Goal: Find specific page/section: Find specific page/section

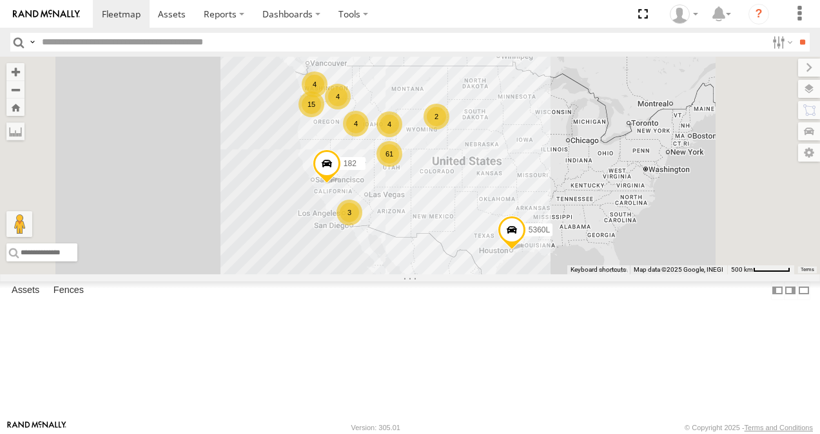
click at [0, 0] on div "125-CAM All Assets" at bounding box center [0, 0] width 0 height 0
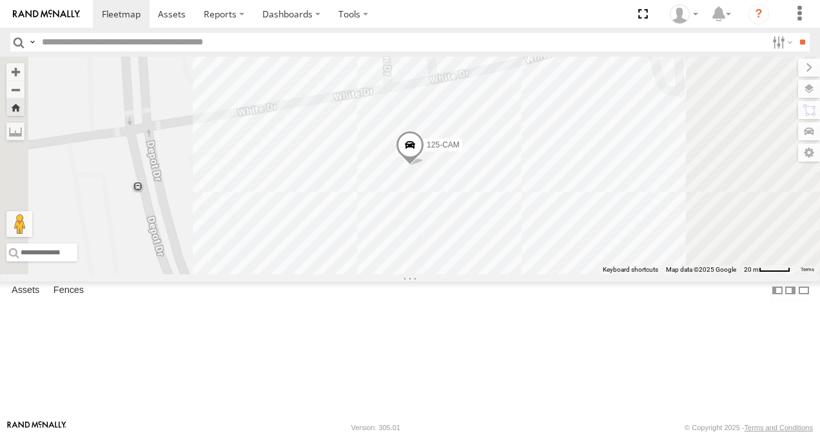
click at [424, 166] on span at bounding box center [410, 148] width 28 height 35
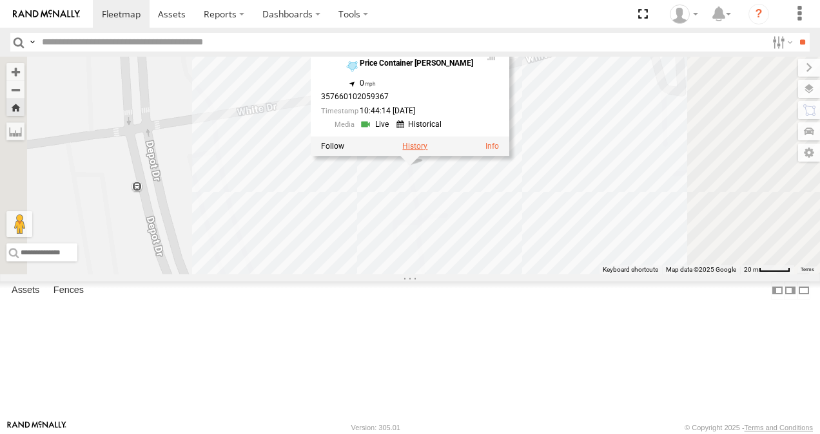
click at [427, 151] on label at bounding box center [414, 146] width 25 height 9
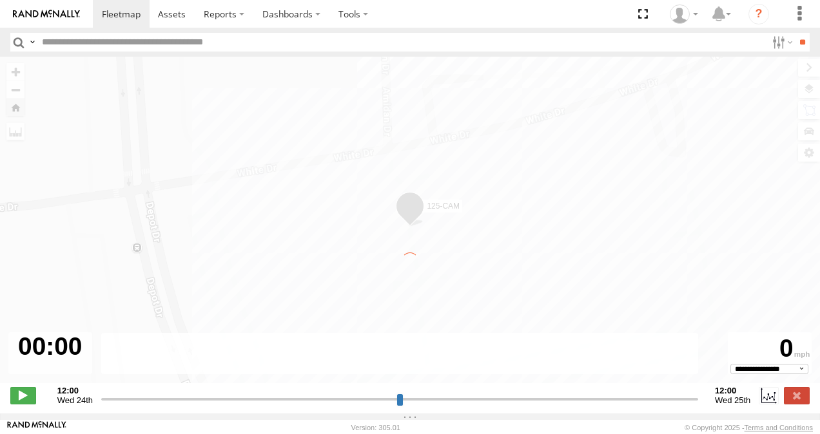
type input "**********"
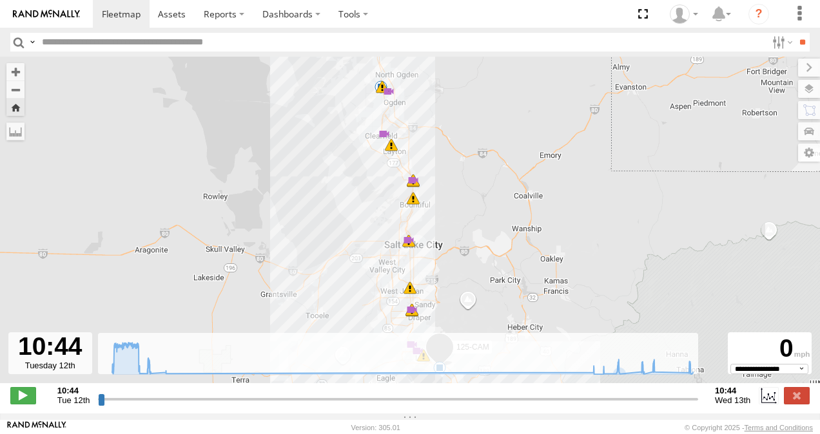
click at [612, 383] on div "125-CAM 11:04 Tue 11:14 Tue 11:16 Tue 11:23 Tue 11:23 Tue 11:23 Tue 11:27 Tue 1…" at bounding box center [410, 227] width 820 height 340
click at [620, 379] on icon at bounding box center [619, 374] width 10 height 10
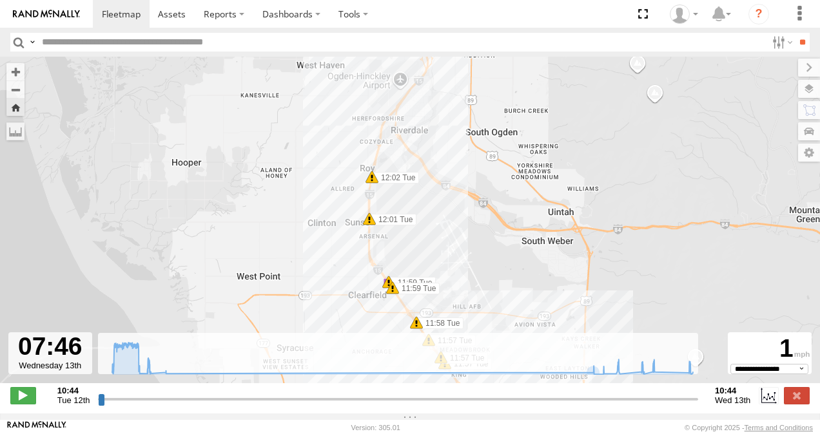
drag, startPoint x: 423, startPoint y: 187, endPoint x: 532, endPoint y: 117, distance: 129.2
click at [532, 117] on div "125-CAM 11:04 Tue 11:14 Tue 11:16 Tue 11:23 Tue 11:23 Tue 11:23 Tue 11:27 Tue 1…" at bounding box center [410, 227] width 820 height 340
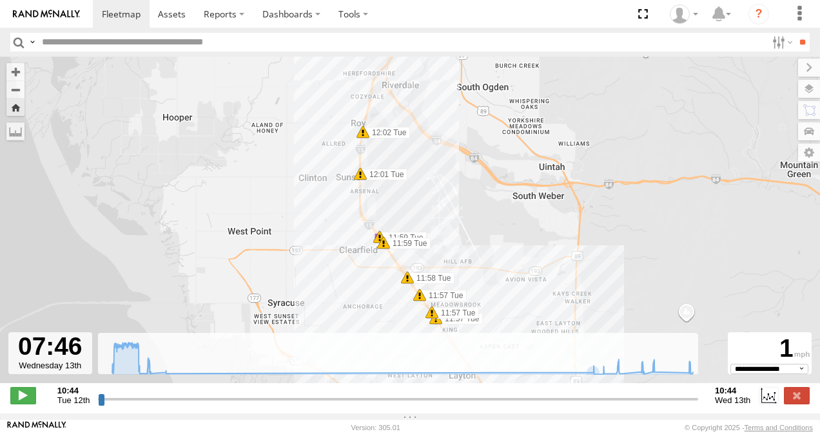
click at [362, 139] on span at bounding box center [362, 132] width 13 height 13
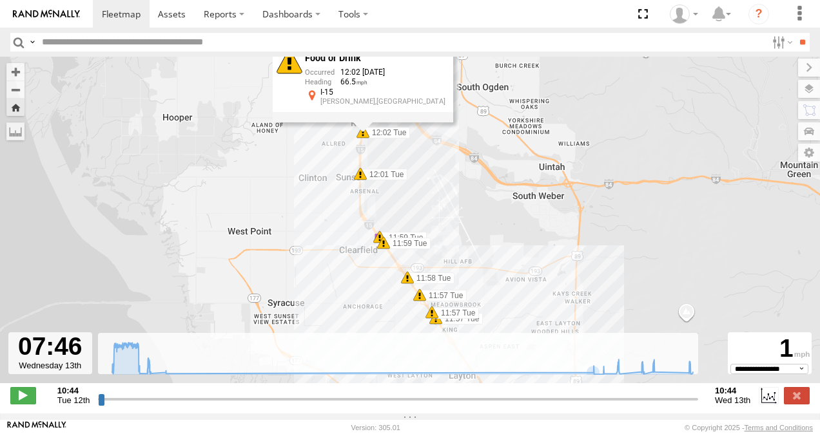
click at [357, 177] on span at bounding box center [360, 174] width 13 height 13
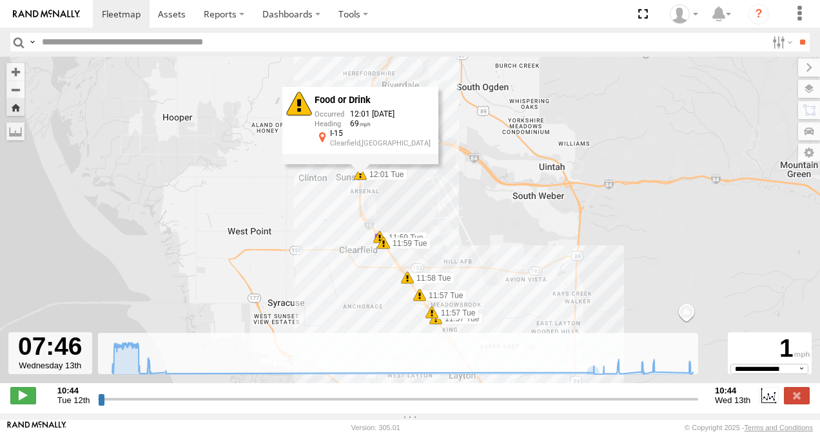
click at [380, 239] on span at bounding box center [379, 237] width 13 height 13
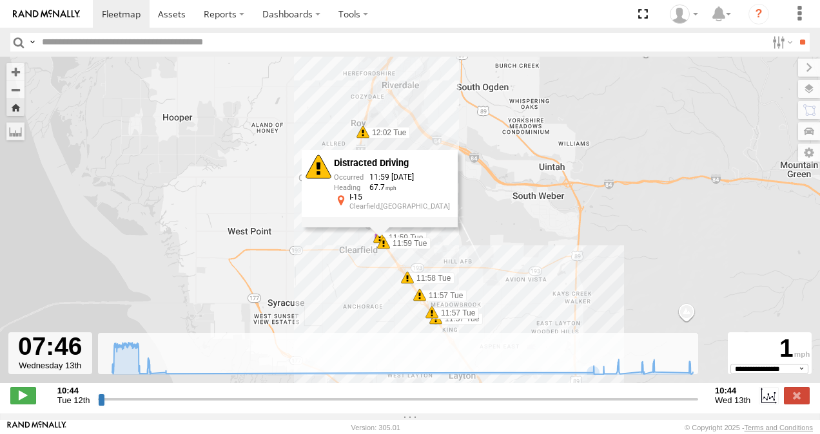
click at [385, 227] on div "Distracted Driving 11:59 08/12/2025 67.7 I-15 Clearfield,UT" at bounding box center [380, 188] width 156 height 77
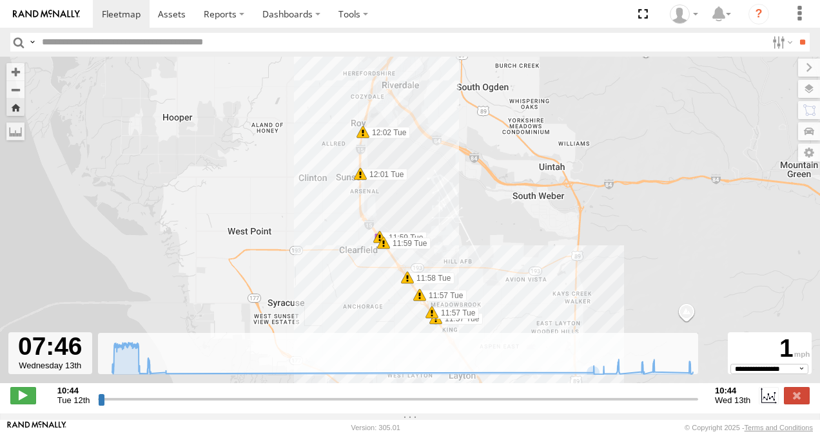
click at [384, 249] on span at bounding box center [383, 242] width 13 height 13
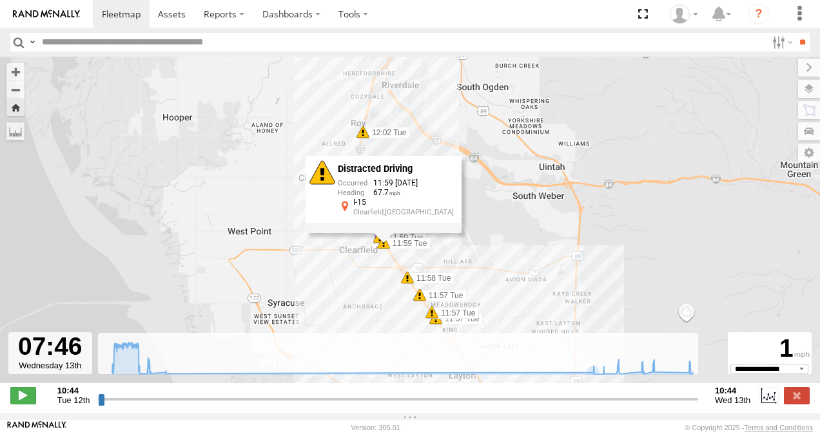
click at [412, 284] on span at bounding box center [407, 277] width 13 height 13
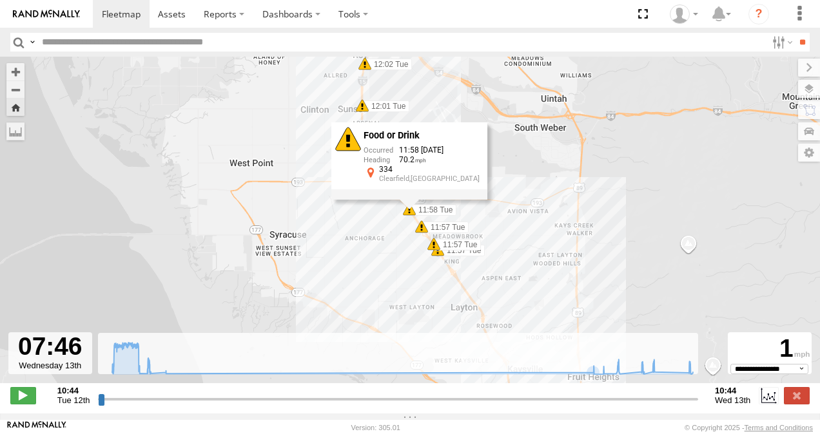
drag, startPoint x: 541, startPoint y: 280, endPoint x: 525, endPoint y: 103, distance: 177.3
click at [526, 106] on div "125-CAM 11:04 Tue 11:14 Tue 11:16 Tue 11:23 Tue 11:23 Tue 11:23 Tue 11:27 Tue 1…" at bounding box center [410, 227] width 820 height 340
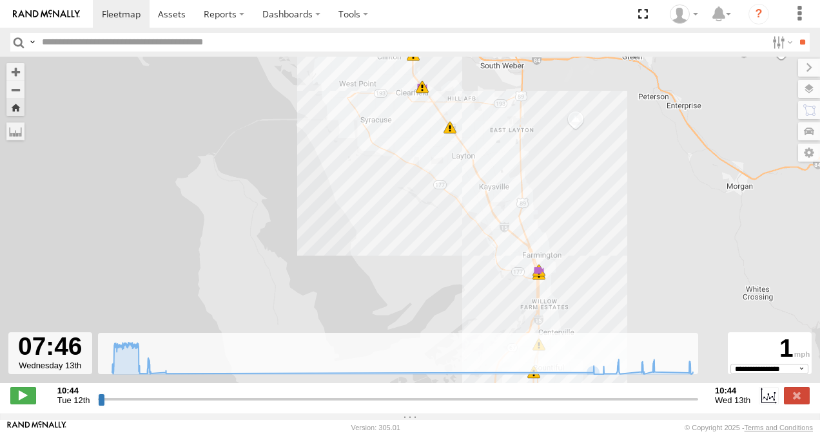
drag, startPoint x: 537, startPoint y: 249, endPoint x: 450, endPoint y: 97, distance: 176.1
click at [450, 97] on div "125-CAM 11:04 Tue 11:14 Tue 11:16 Tue 11:23 Tue 11:23 Tue 11:23 Tue 11:27 Tue 1…" at bounding box center [410, 227] width 820 height 340
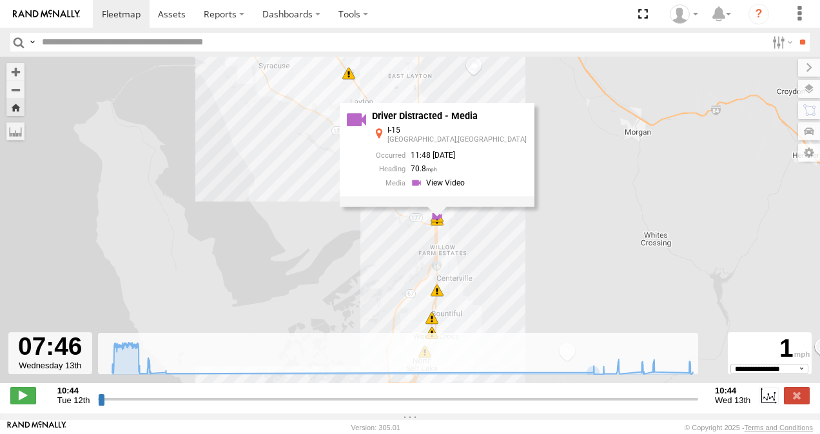
drag, startPoint x: 482, startPoint y: 152, endPoint x: 492, endPoint y: 260, distance: 108.0
click at [492, 260] on div "125-CAM 11:04 Tue 11:14 Tue 11:16 Tue 11:23 Tue 11:23 Tue 11:23 Tue 11:27 Tue 1…" at bounding box center [410, 227] width 820 height 340
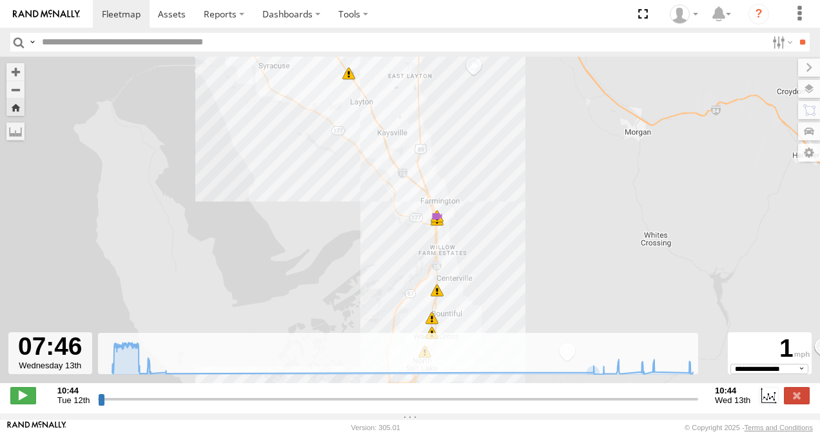
click at [439, 226] on span at bounding box center [436, 219] width 13 height 13
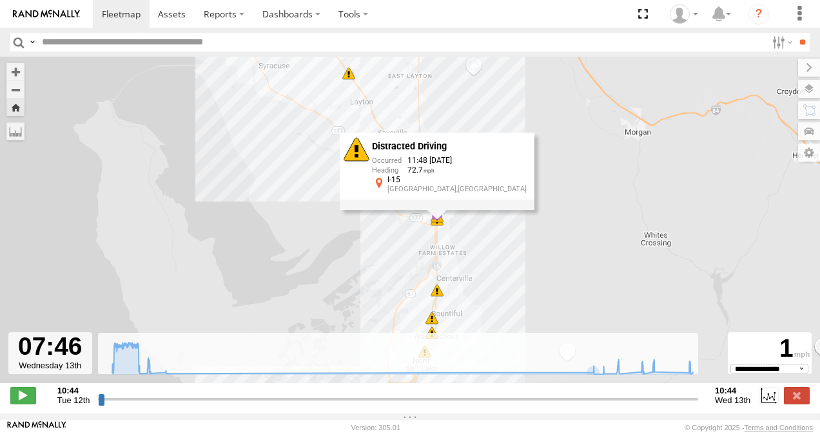
drag, startPoint x: 541, startPoint y: 271, endPoint x: 524, endPoint y: 283, distance: 21.1
click at [541, 271] on div "125-CAM 11:04 Tue 11:14 Tue 11:16 Tue 11:23 Tue 11:23 Tue 11:23 Tue 11:27 Tue 1…" at bounding box center [410, 227] width 820 height 340
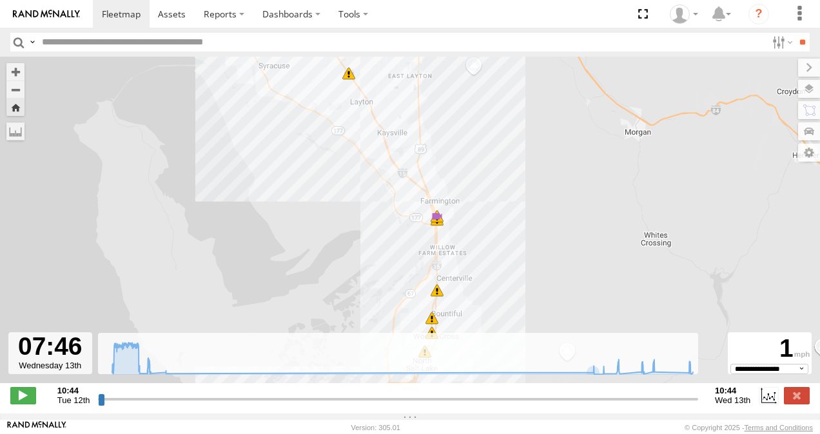
click at [441, 297] on span at bounding box center [436, 290] width 13 height 13
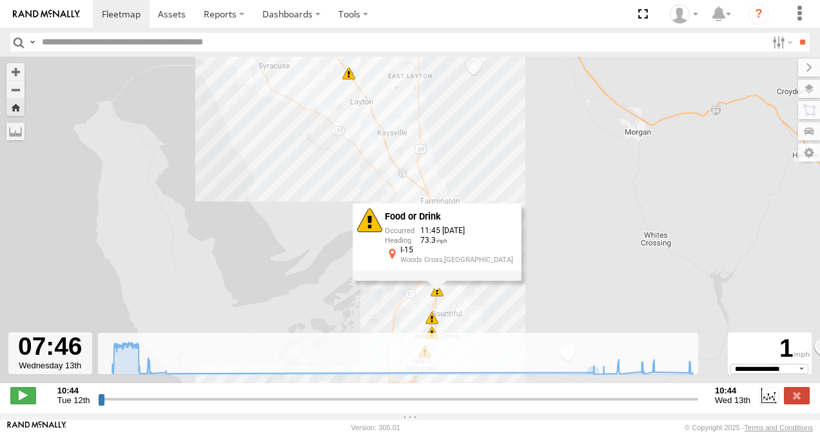
click at [553, 267] on div "125-CAM 11:04 Tue 11:14 Tue 11:16 Tue 11:23 Tue 11:23 Tue 11:23 Tue 11:27 Tue 1…" at bounding box center [410, 227] width 820 height 340
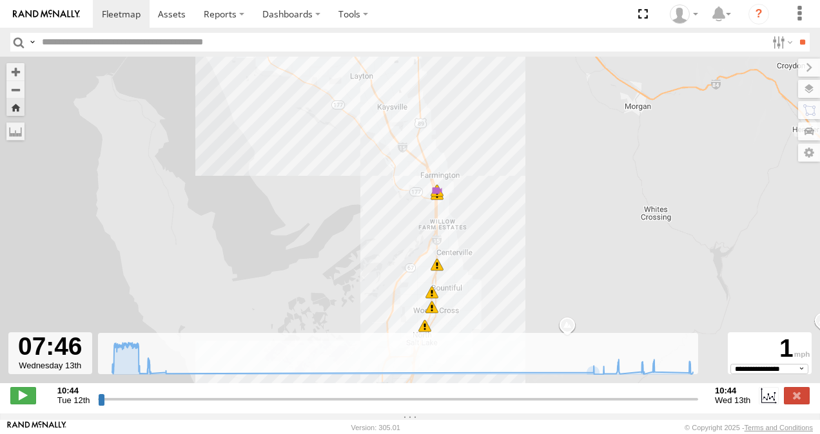
drag, startPoint x: 512, startPoint y: 289, endPoint x: 516, endPoint y: 107, distance: 182.4
click at [514, 120] on div "125-CAM 11:04 Tue 11:14 Tue 11:16 Tue 11:23 Tue 11:23 Tue 11:23 Tue 11:27 Tue 1…" at bounding box center [410, 227] width 820 height 340
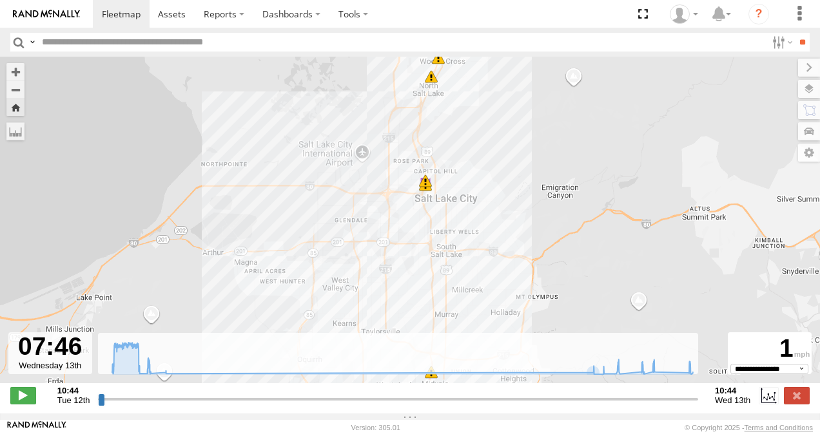
drag, startPoint x: 510, startPoint y: 246, endPoint x: 501, endPoint y: 73, distance: 172.9
click at [501, 102] on div "125-CAM 11:04 Tue 11:14 Tue 11:16 Tue 11:23 Tue 11:23 Tue 11:23 Tue 11:27 Tue 1…" at bounding box center [410, 227] width 820 height 340
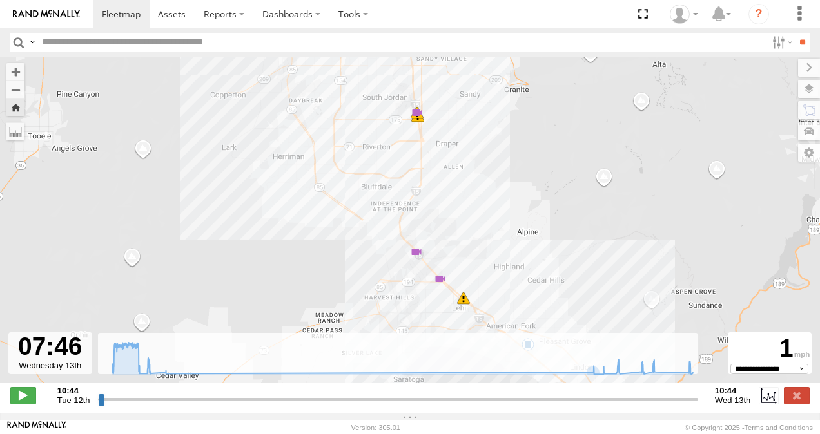
click at [434, 273] on span at bounding box center [440, 279] width 13 height 13
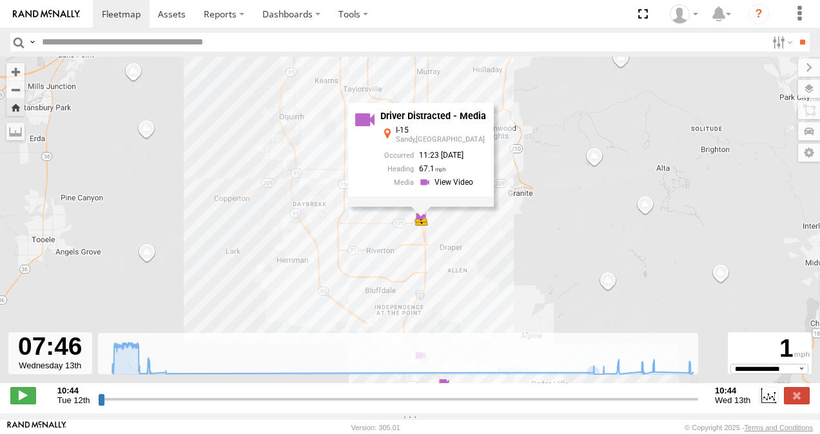
drag, startPoint x: 478, startPoint y: 139, endPoint x: 482, endPoint y: 249, distance: 110.9
click at [482, 249] on div "125-CAM 11:04 Tue 11:14 Tue 11:16 Tue 11:23 Tue 11:23 Tue 11:23 Tue 11:27 Tue 1…" at bounding box center [410, 227] width 820 height 340
drag, startPoint x: 548, startPoint y: 162, endPoint x: 581, endPoint y: 349, distance: 189.7
click at [579, 340] on div "To navigate the map with touch gestures double-tap and hold your finger on the …" at bounding box center [410, 235] width 820 height 357
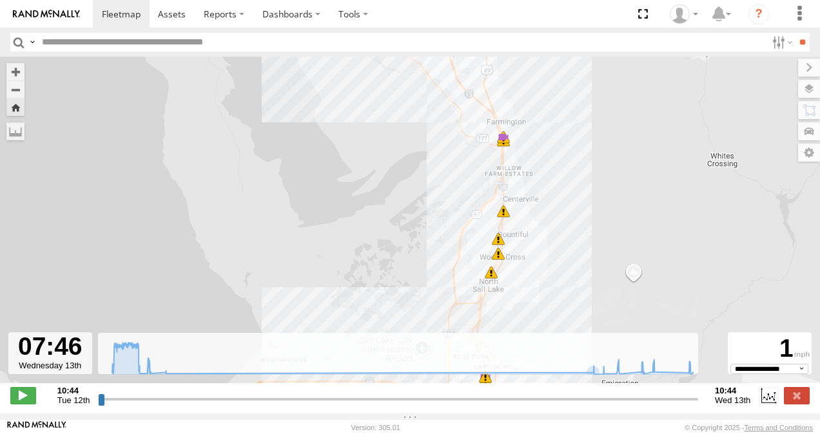
drag, startPoint x: 411, startPoint y: 156, endPoint x: 393, endPoint y: 381, distance: 226.2
click at [409, 267] on div "125-CAM 11:04 Tue 11:14 Tue 11:16 Tue 11:23 Tue 11:23 Tue 11:23 Tue 11:27 Tue 1…" at bounding box center [410, 227] width 820 height 340
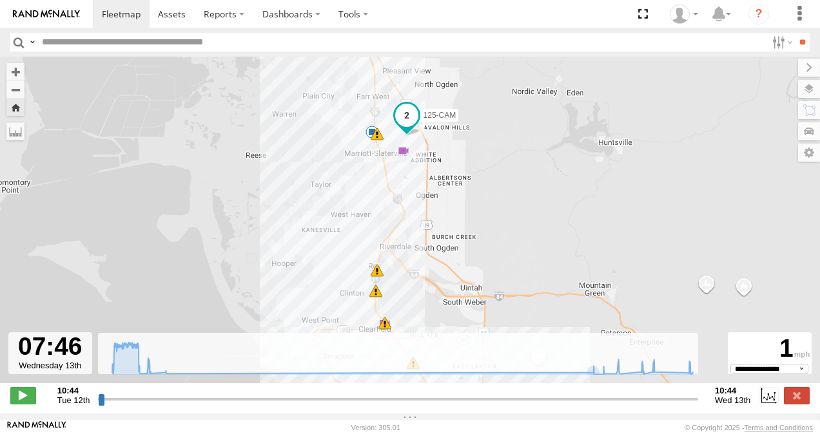
drag, startPoint x: 468, startPoint y: 161, endPoint x: 469, endPoint y: 218, distance: 56.7
click at [469, 217] on div "125-CAM 11:04 Tue 11:14 Tue 11:16 Tue 11:23 Tue 11:23 Tue 11:23 Tue 11:27 Tue 1…" at bounding box center [410, 227] width 820 height 340
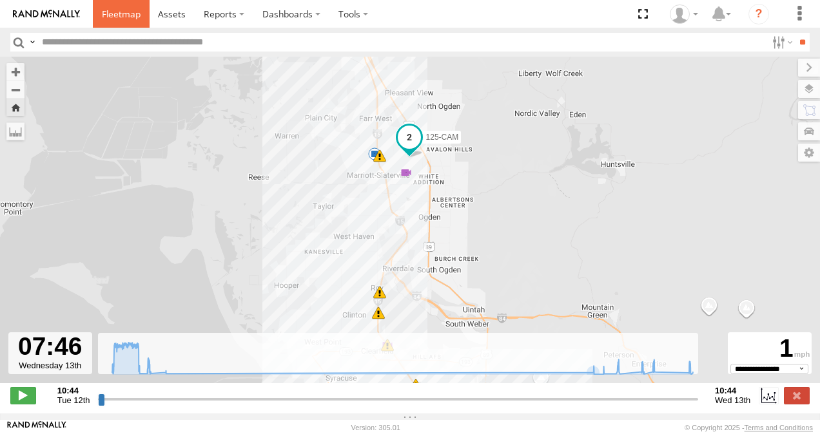
click at [117, 7] on link at bounding box center [121, 14] width 57 height 28
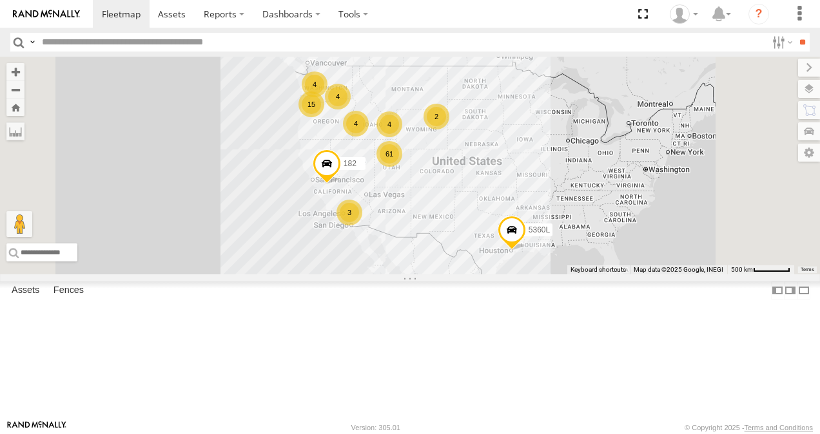
click at [691, 40] on input "text" at bounding box center [401, 42] width 729 height 19
